Goal: Information Seeking & Learning: Learn about a topic

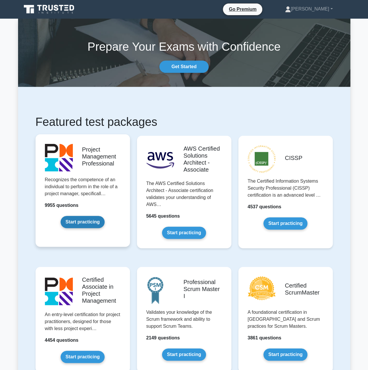
click at [82, 224] on link "Start practicing" at bounding box center [83, 222] width 44 height 12
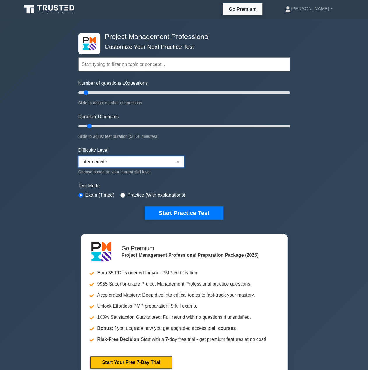
click at [101, 161] on select "Beginner Intermediate Expert" at bounding box center [131, 161] width 106 height 11
select select "beginner"
click at [78, 156] on select "Beginner Intermediate Expert" at bounding box center [131, 161] width 106 height 11
click at [122, 193] on input "radio" at bounding box center [122, 195] width 5 height 5
radio input "true"
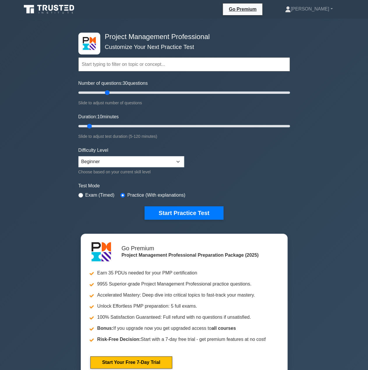
drag, startPoint x: 87, startPoint y: 92, endPoint x: 107, endPoint y: 95, distance: 19.8
type input "30"
click at [107, 95] on input "Number of questions: 30 questions" at bounding box center [184, 92] width 212 height 7
click at [190, 212] on button "Start Practice Test" at bounding box center [184, 212] width 79 height 13
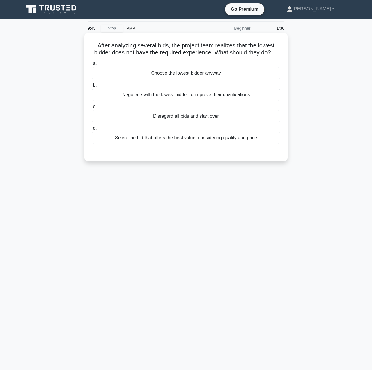
click at [217, 144] on div "Select the bid that offers the best value, considering quality and price" at bounding box center [186, 138] width 189 height 12
click at [92, 130] on input "d. Select the bid that offers the best value, considering quality and price" at bounding box center [92, 128] width 0 height 4
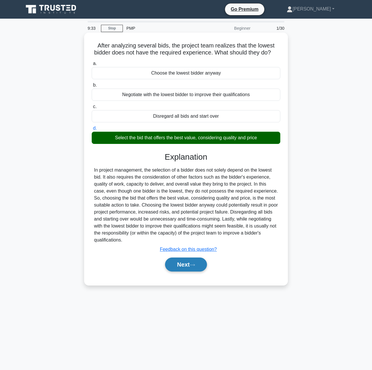
click at [192, 272] on button "Next" at bounding box center [186, 265] width 42 height 14
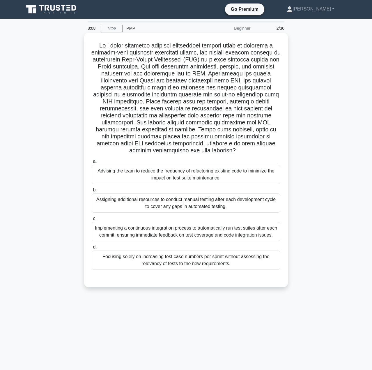
click at [128, 179] on div "Advising the team to reduce the frequency of refactoring existing code to minim…" at bounding box center [186, 174] width 189 height 19
click at [92, 163] on input "a. Advising the team to reduce the frequency of refactoring existing code to mi…" at bounding box center [92, 162] width 0 height 4
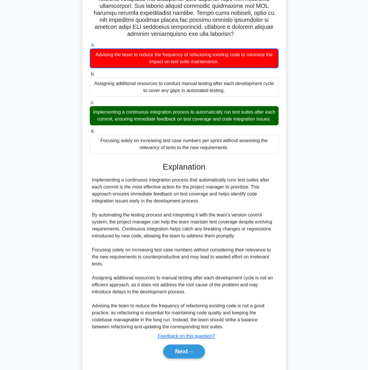
scroll to position [136, 0]
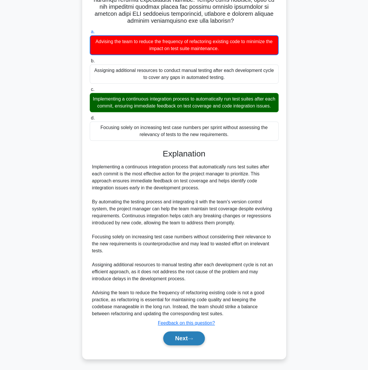
click at [197, 340] on button "Next" at bounding box center [184, 338] width 42 height 14
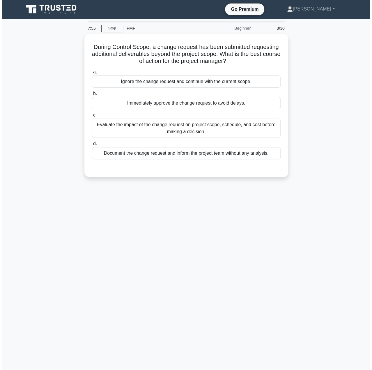
scroll to position [0, 0]
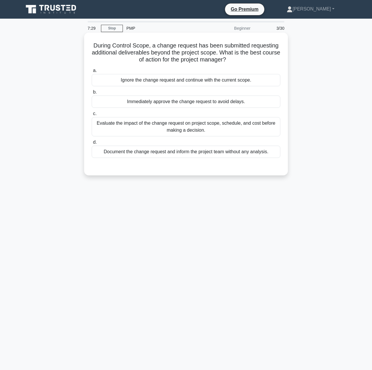
click at [143, 130] on div "Evaluate the impact of the change request on project scope, schedule, and cost …" at bounding box center [186, 126] width 189 height 19
click at [92, 116] on input "c. Evaluate the impact of the change request on project scope, schedule, and co…" at bounding box center [92, 114] width 0 height 4
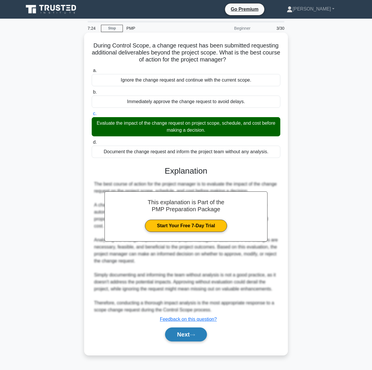
click at [194, 333] on icon at bounding box center [192, 334] width 5 height 3
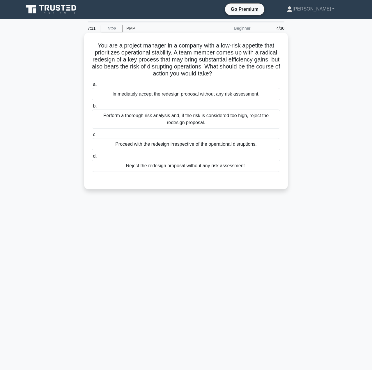
click at [145, 126] on div "Perform a thorough risk analysis and, if the risk is considered too high, rejec…" at bounding box center [186, 119] width 189 height 19
click at [92, 108] on input "b. Perform a thorough risk analysis and, if the risk is considered too high, re…" at bounding box center [92, 106] width 0 height 4
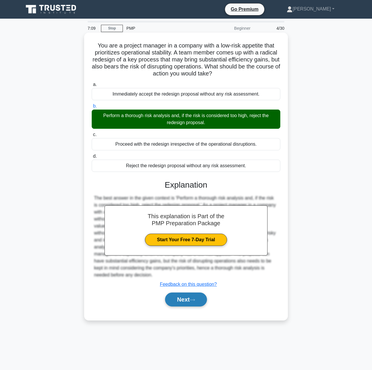
click at [195, 299] on icon at bounding box center [192, 299] width 5 height 3
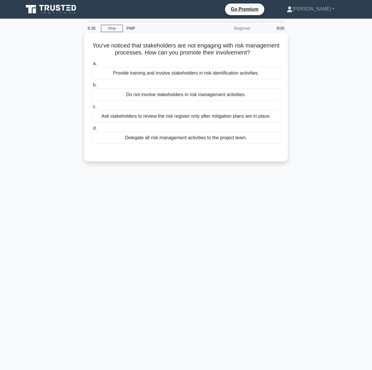
click at [261, 116] on div "Ask stakeholders to review the risk register only after mitigation plans are in…" at bounding box center [186, 116] width 189 height 12
click at [92, 109] on input "c. Ask stakeholders to review the risk register only after mitigation plans are…" at bounding box center [92, 107] width 0 height 4
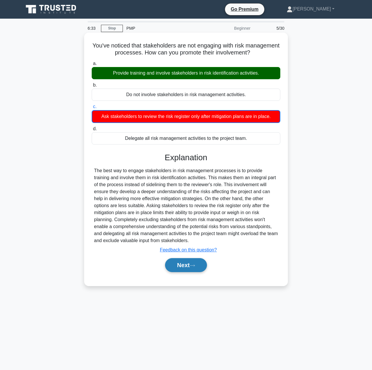
click at [195, 268] on button "Next" at bounding box center [186, 265] width 42 height 14
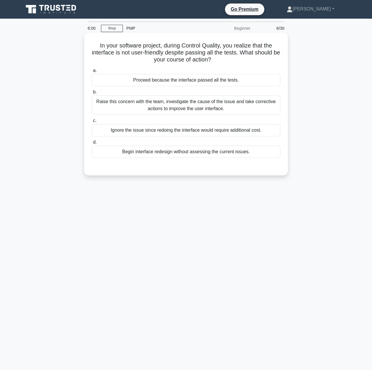
click at [118, 106] on div "Raise this concern with the team, investigate the cause of the issue and take c…" at bounding box center [186, 105] width 189 height 19
click at [92, 94] on input "b. Raise this concern with the team, investigate the cause of the issue and tak…" at bounding box center [92, 92] width 0 height 4
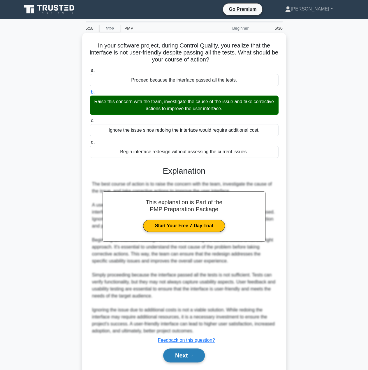
click at [192, 352] on button "Next" at bounding box center [184, 356] width 42 height 14
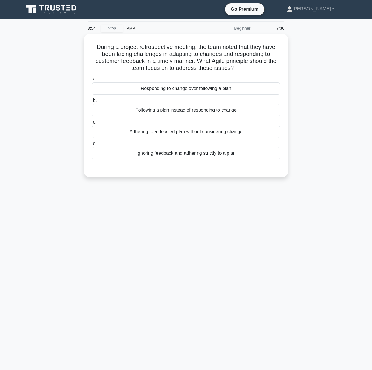
click at [324, 102] on div "During a project retrospective meeting, the team noted that they have been faci…" at bounding box center [186, 109] width 332 height 150
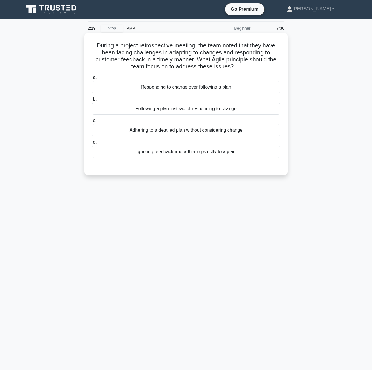
click at [181, 90] on div "Responding to change over following a plan" at bounding box center [186, 87] width 189 height 12
click at [92, 80] on input "a. Responding to change over following a plan" at bounding box center [92, 78] width 0 height 4
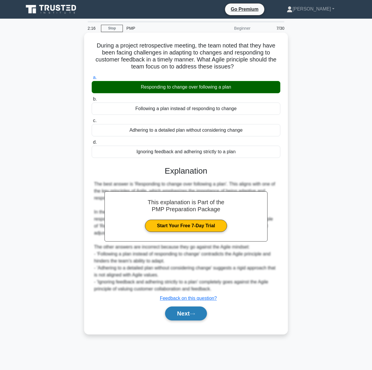
click at [186, 316] on button "Next" at bounding box center [186, 314] width 42 height 14
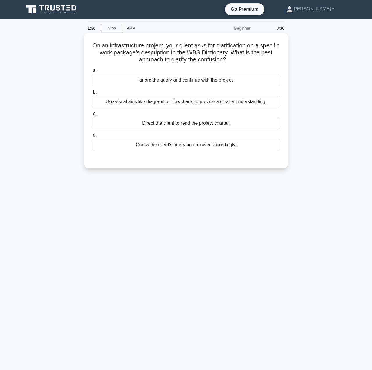
click at [133, 104] on div "Use visual aids like diagrams or flowcharts to provide a clearer understanding." at bounding box center [186, 102] width 189 height 12
click at [92, 94] on input "b. Use visual aids like diagrams or flowcharts to provide a clearer understandi…" at bounding box center [92, 92] width 0 height 4
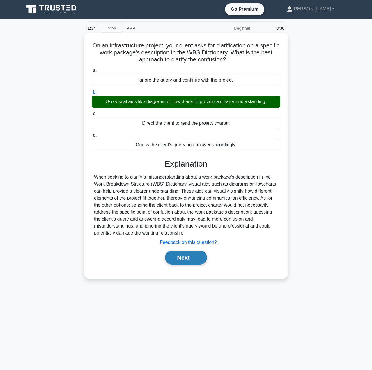
click at [176, 257] on button "Next" at bounding box center [186, 258] width 42 height 14
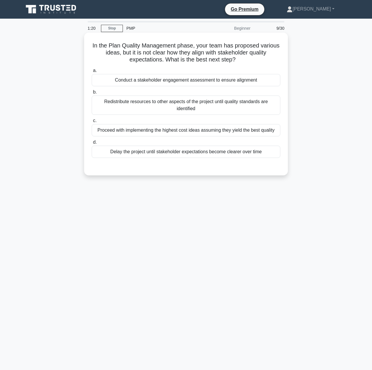
click at [152, 84] on div "Conduct a stakeholder engagement assessment to ensure alignment" at bounding box center [186, 80] width 189 height 12
click at [92, 73] on input "a. Conduct a stakeholder engagement assessment to ensure alignment" at bounding box center [92, 71] width 0 height 4
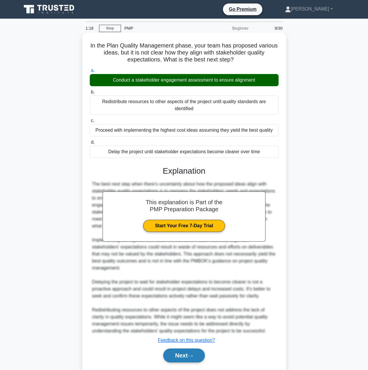
click at [182, 356] on button "Next" at bounding box center [184, 356] width 42 height 14
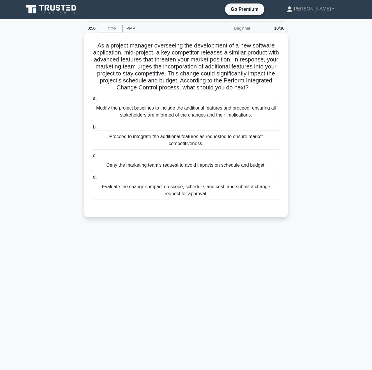
click at [133, 193] on div "Evaluate the change's impact on scope, schedule, and cost, and submit a change …" at bounding box center [186, 190] width 189 height 19
click at [92, 179] on input "d. Evaluate the change's impact on scope, schedule, and cost, and submit a chan…" at bounding box center [92, 177] width 0 height 4
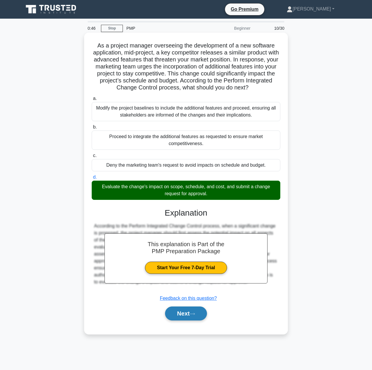
click at [191, 312] on button "Next" at bounding box center [186, 314] width 42 height 14
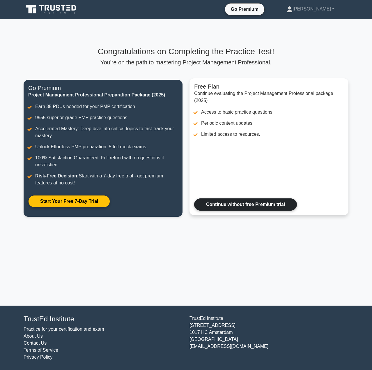
click at [221, 205] on link "Continue without free Premium trial" at bounding box center [245, 204] width 103 height 12
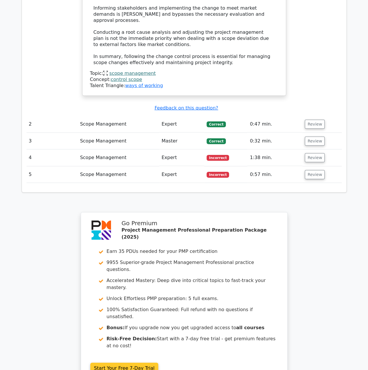
scroll to position [831, 0]
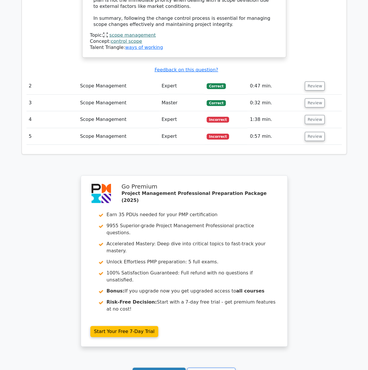
click at [154, 368] on link "Continue practicing" at bounding box center [159, 373] width 53 height 11
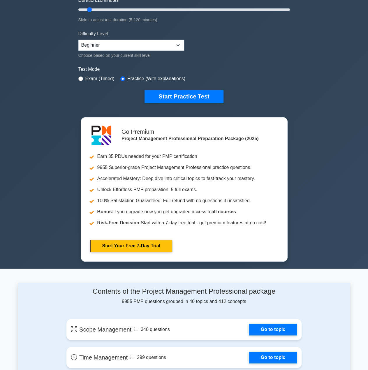
scroll to position [204, 0]
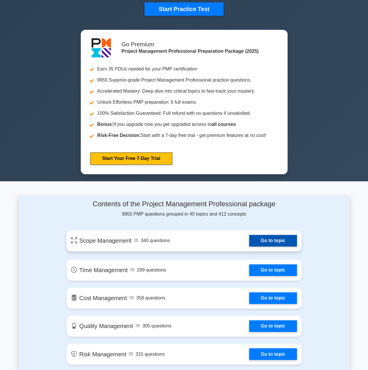
click at [258, 239] on link "Go to topic" at bounding box center [273, 241] width 48 height 12
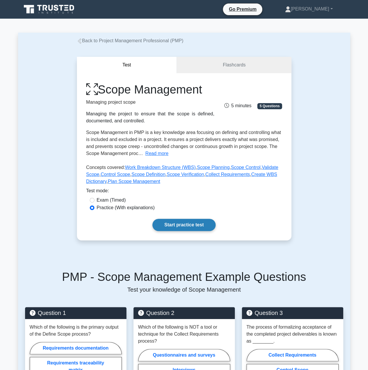
click at [172, 228] on link "Start practice test" at bounding box center [183, 225] width 63 height 12
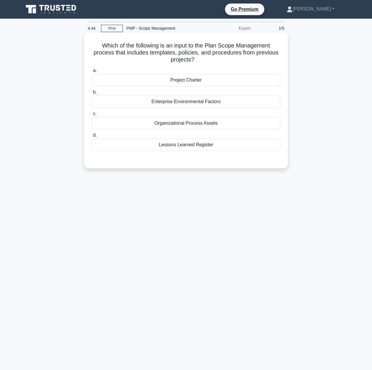
click at [172, 127] on div "Organizational Process Assets" at bounding box center [186, 123] width 189 height 12
click at [92, 116] on input "c. Organizational Process Assets" at bounding box center [92, 114] width 0 height 4
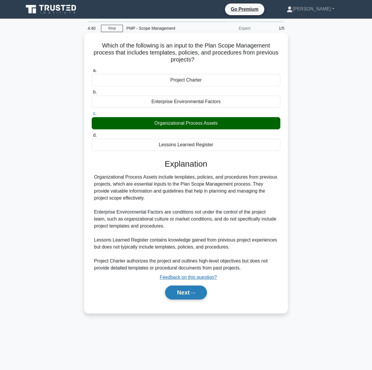
click at [181, 293] on button "Next" at bounding box center [186, 293] width 42 height 14
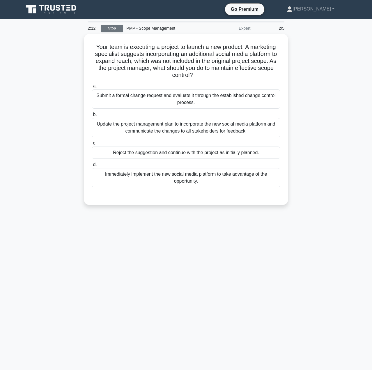
click at [115, 29] on link "Stop" at bounding box center [112, 28] width 22 height 7
